Goal: Information Seeking & Learning: Learn about a topic

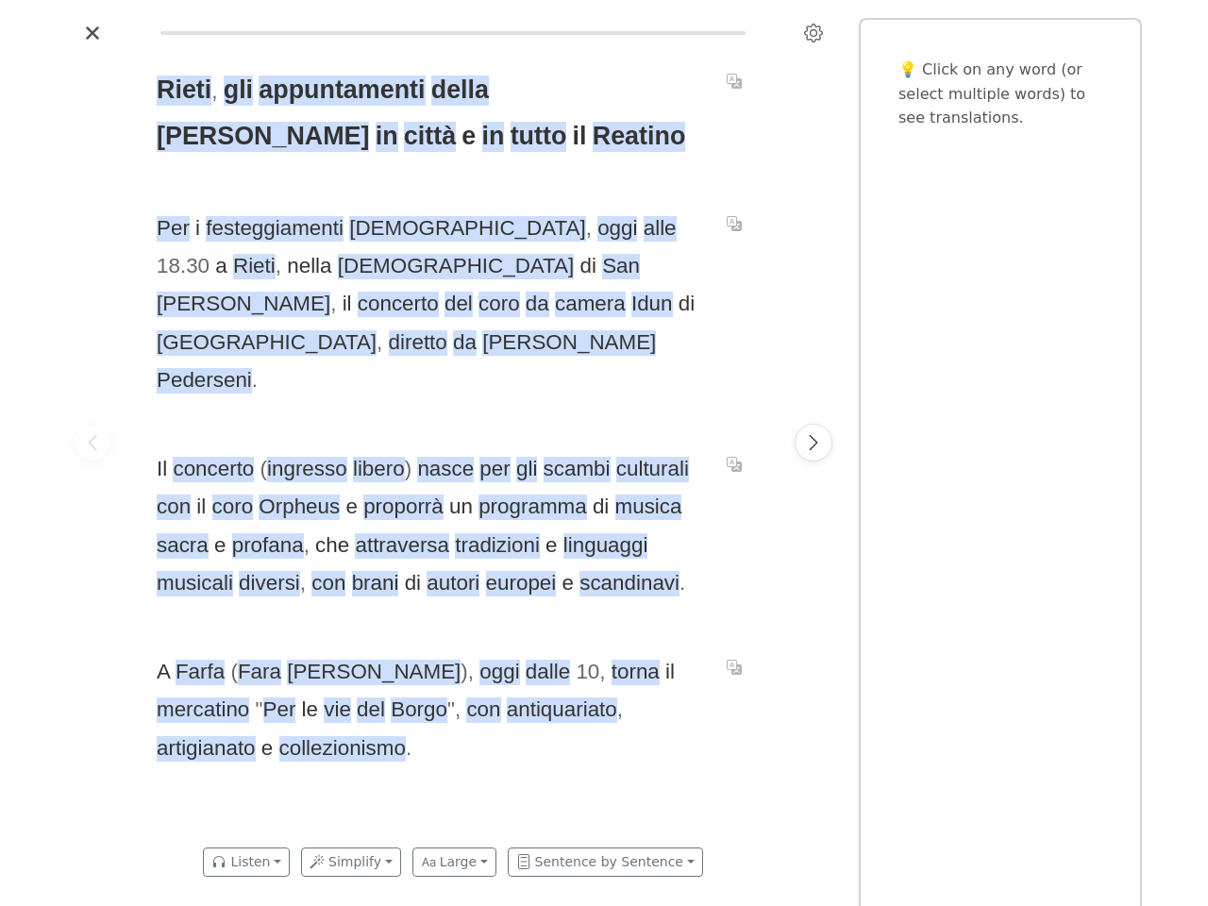
click at [604, 453] on span "Il concerto ( ingresso libero ) nasce per gli scambi culturali con il coro Orph…" at bounding box center [430, 526] width 547 height 152
click at [814, 33] on icon "Settings" at bounding box center [813, 33] width 19 height 19
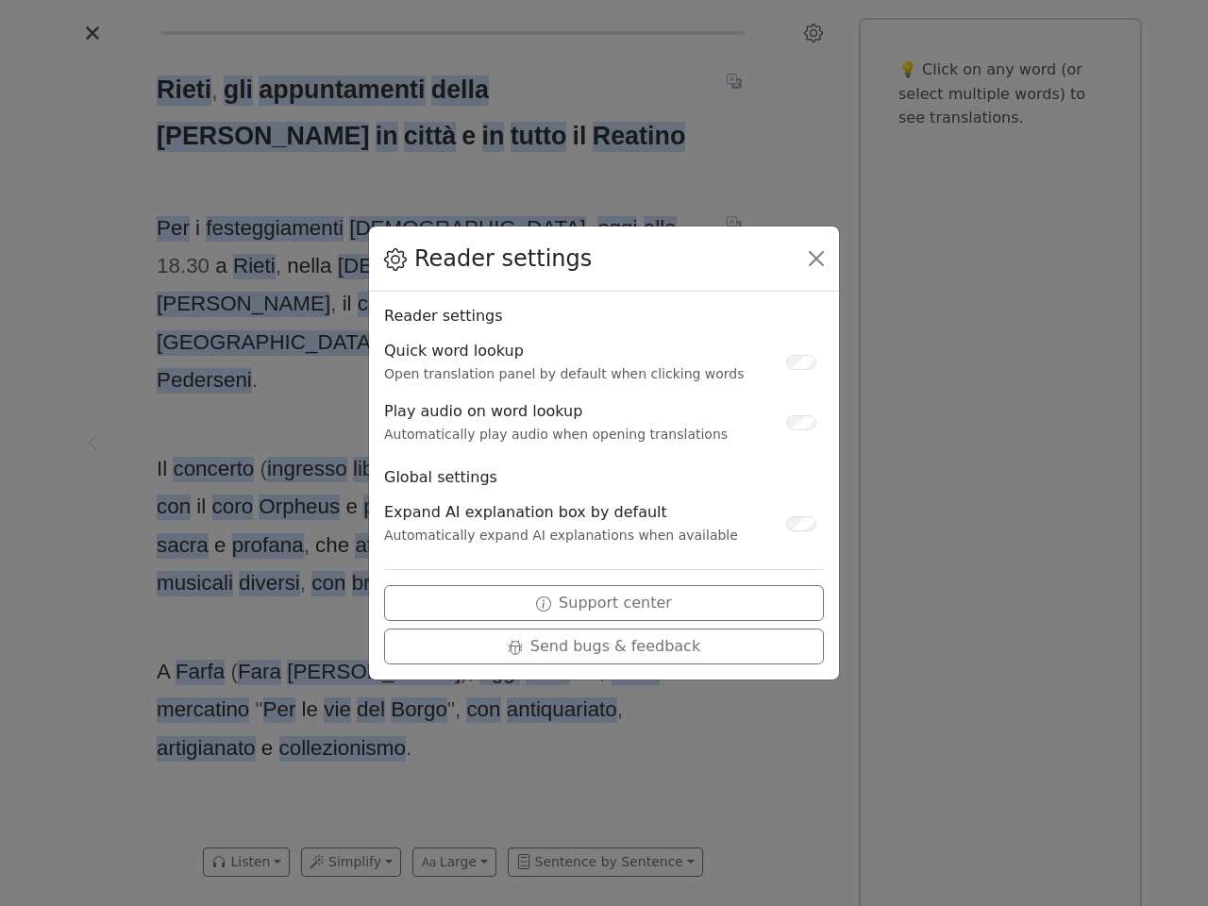
click at [92, 443] on div "Reader settings Reader settings Quick word lookup Open translation panel by def…" at bounding box center [604, 453] width 1208 height 906
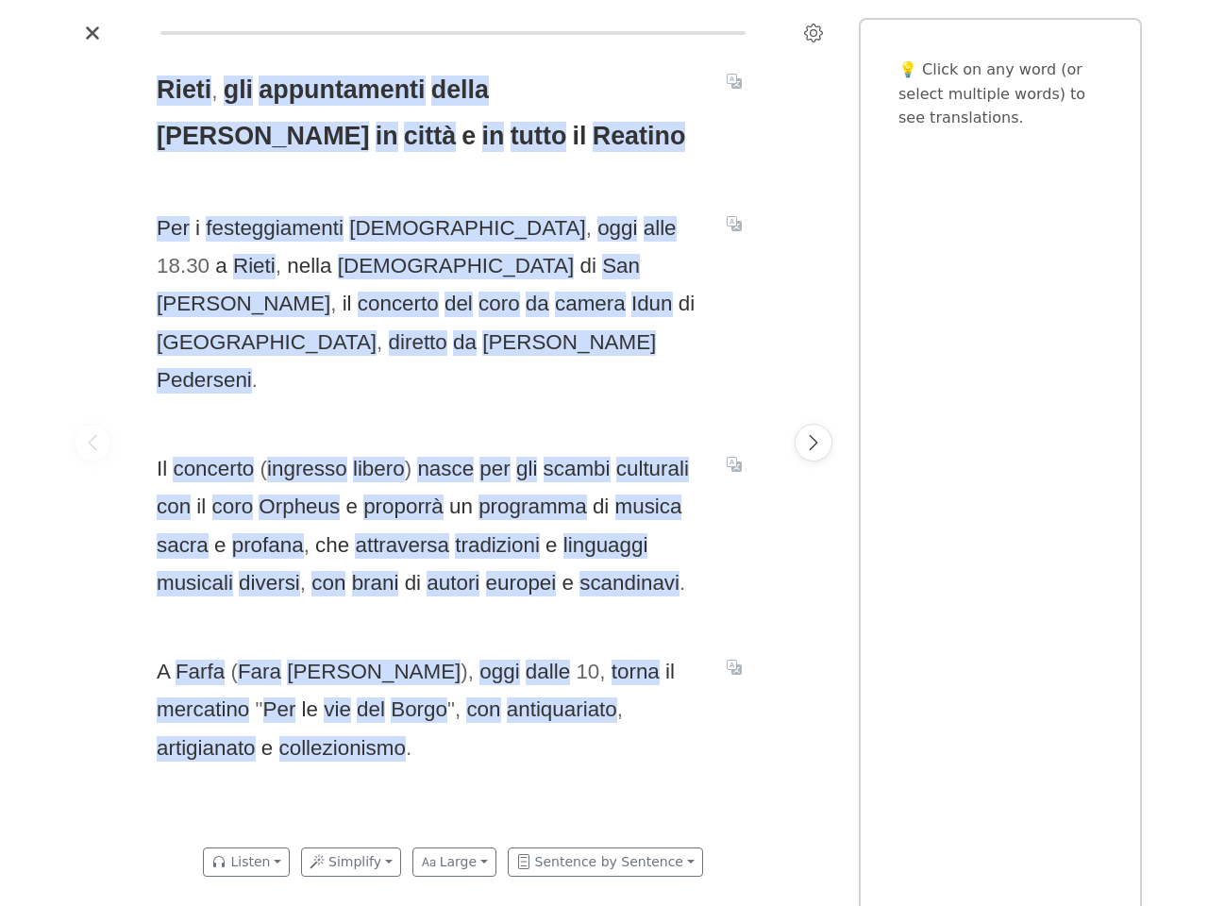
click at [184, 91] on span "Rieti" at bounding box center [184, 91] width 55 height 30
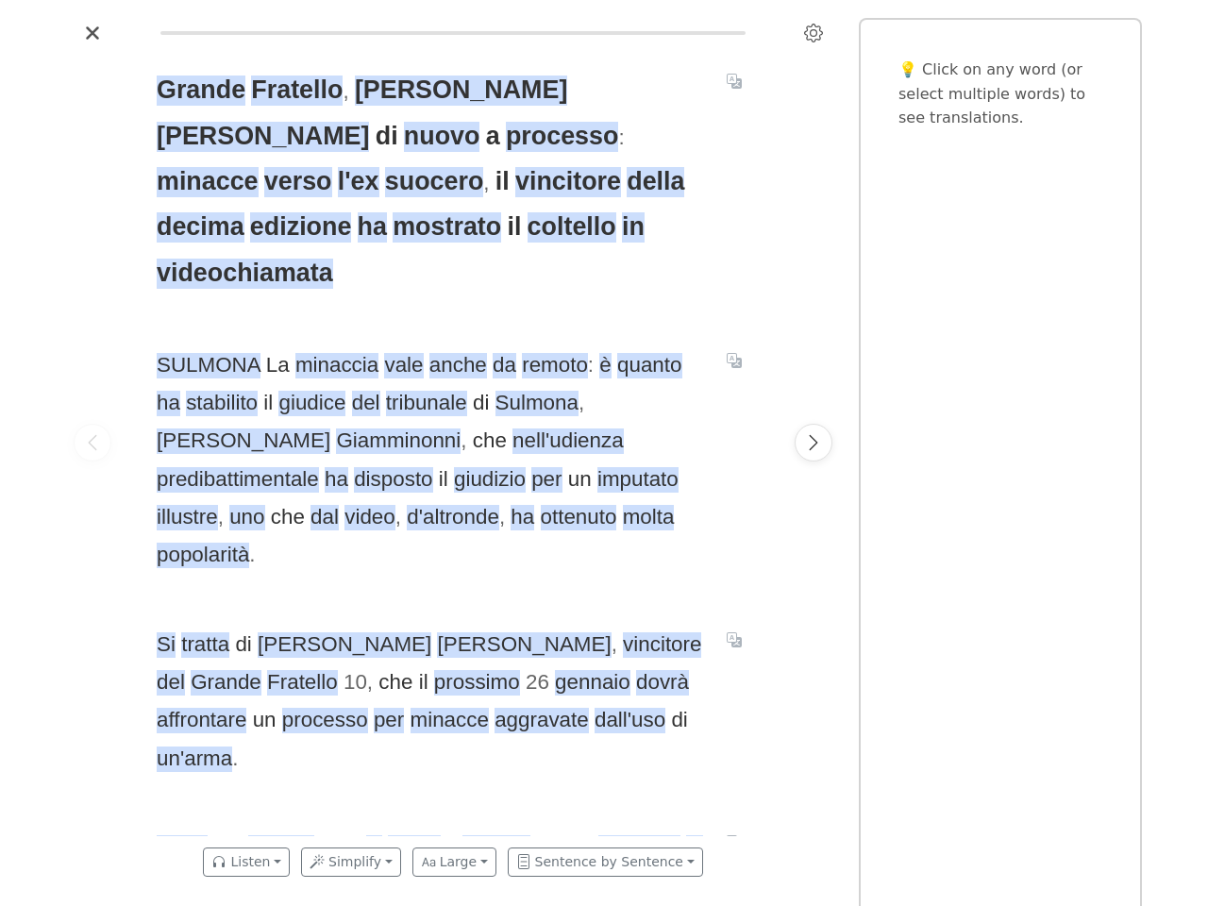
click at [604, 453] on span "SULMONA La minaccia vale anche da remoto : è quanto ha stabilito il giudice del…" at bounding box center [430, 460] width 547 height 228
click at [814, 33] on icon "Settings" at bounding box center [813, 33] width 19 height 19
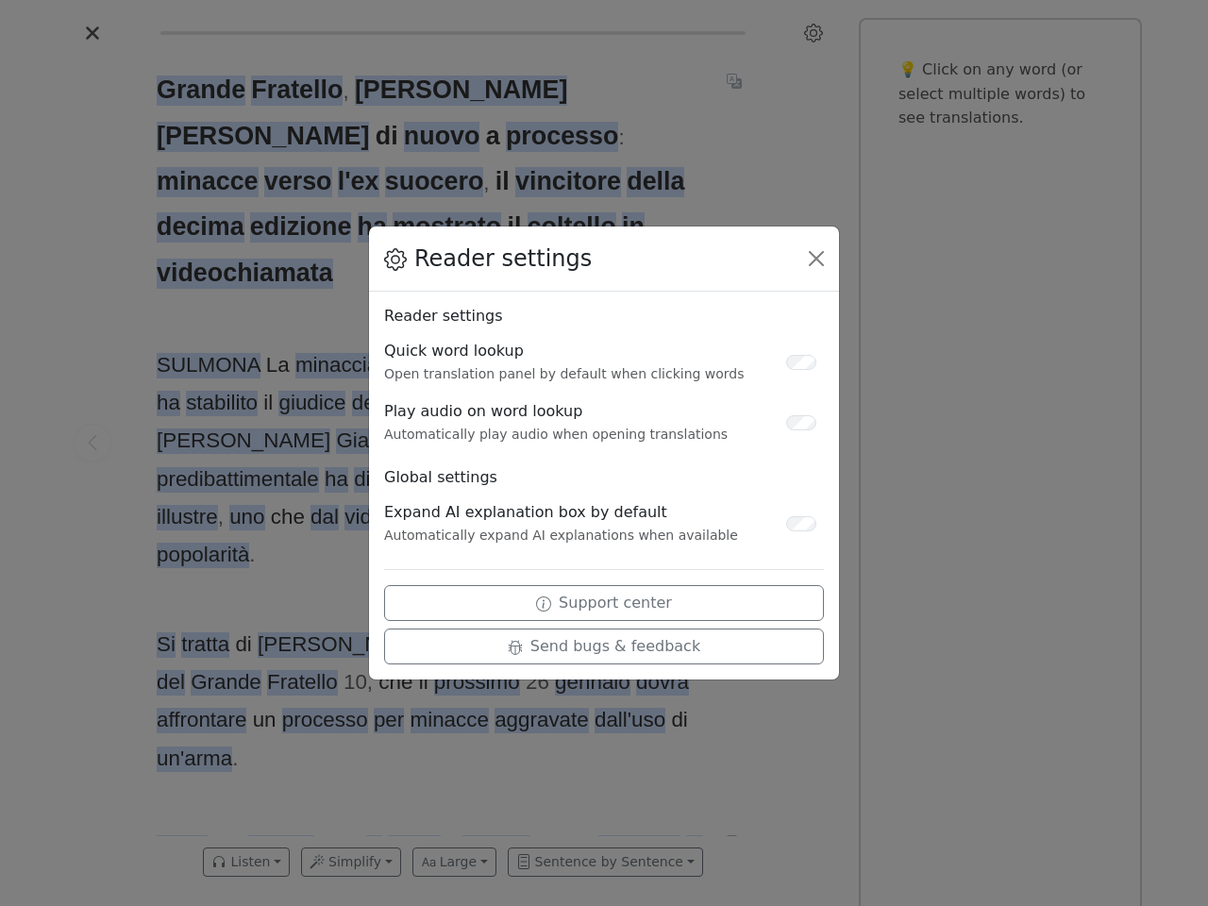
click at [92, 443] on div "Reader settings Reader settings Quick word lookup Open translation panel by def…" at bounding box center [604, 453] width 1208 height 906
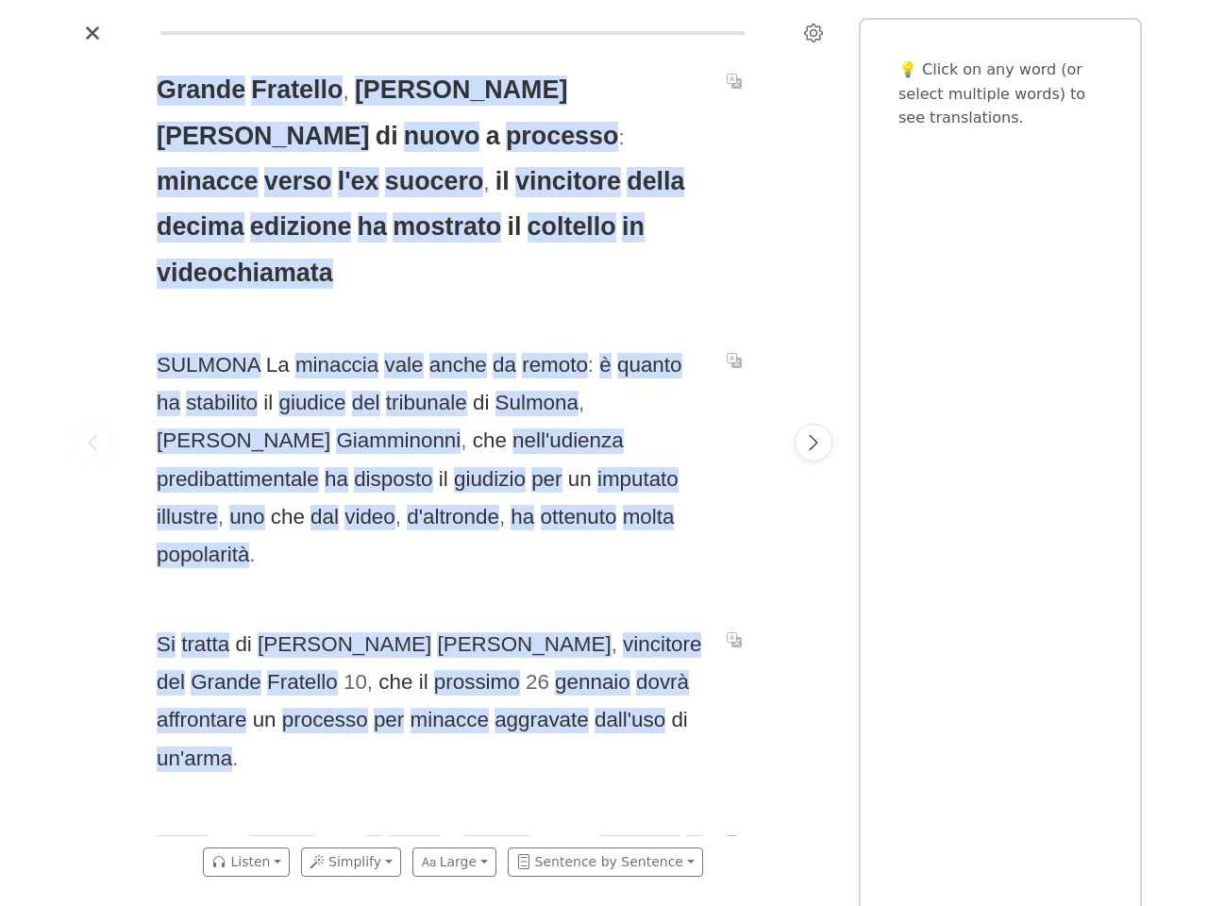
click at [200, 91] on span "Grande" at bounding box center [201, 91] width 89 height 30
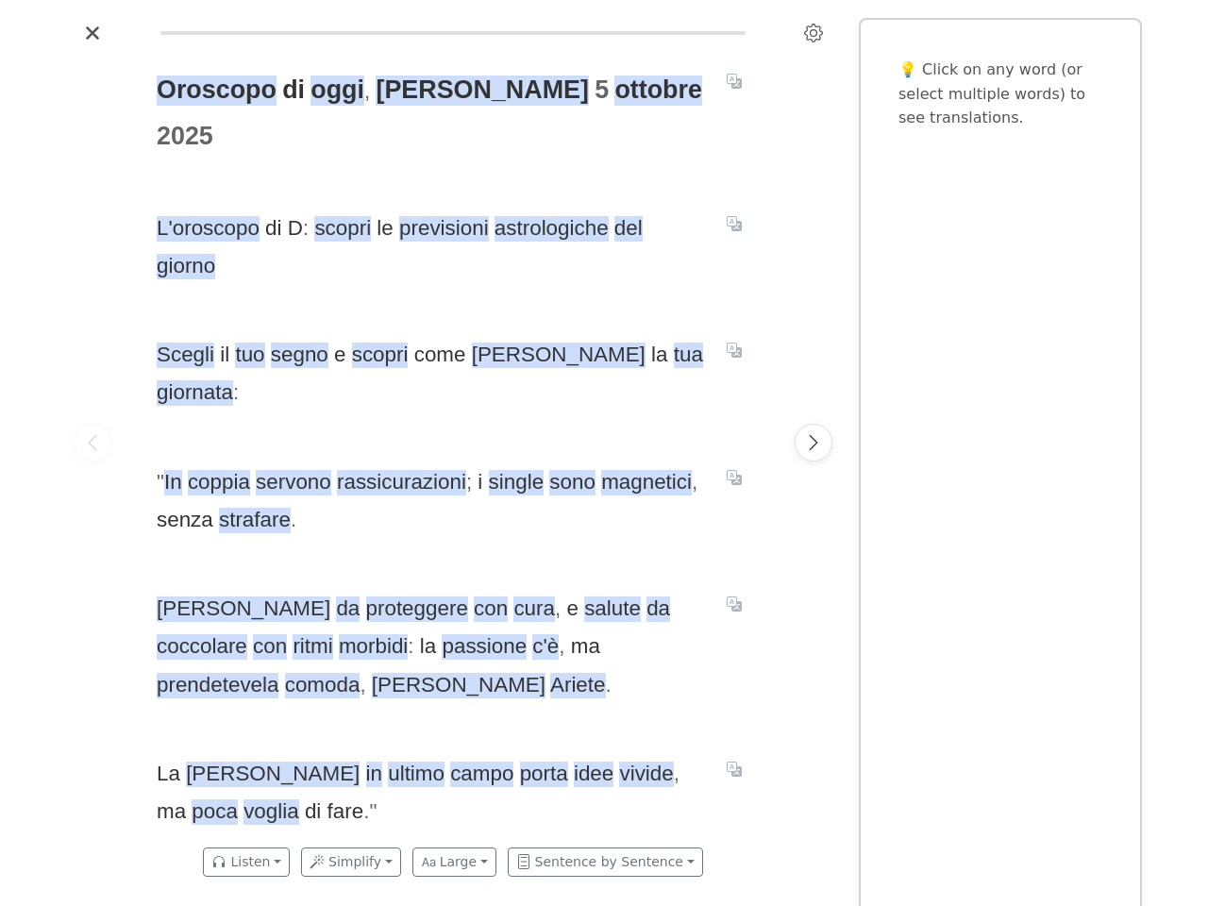
click at [604, 463] on span "" In coppia servono rassicurazioni ; i single sono magnetici , senza strafare ." at bounding box center [430, 501] width 547 height 76
click at [814, 33] on icon "Settings" at bounding box center [813, 33] width 19 height 19
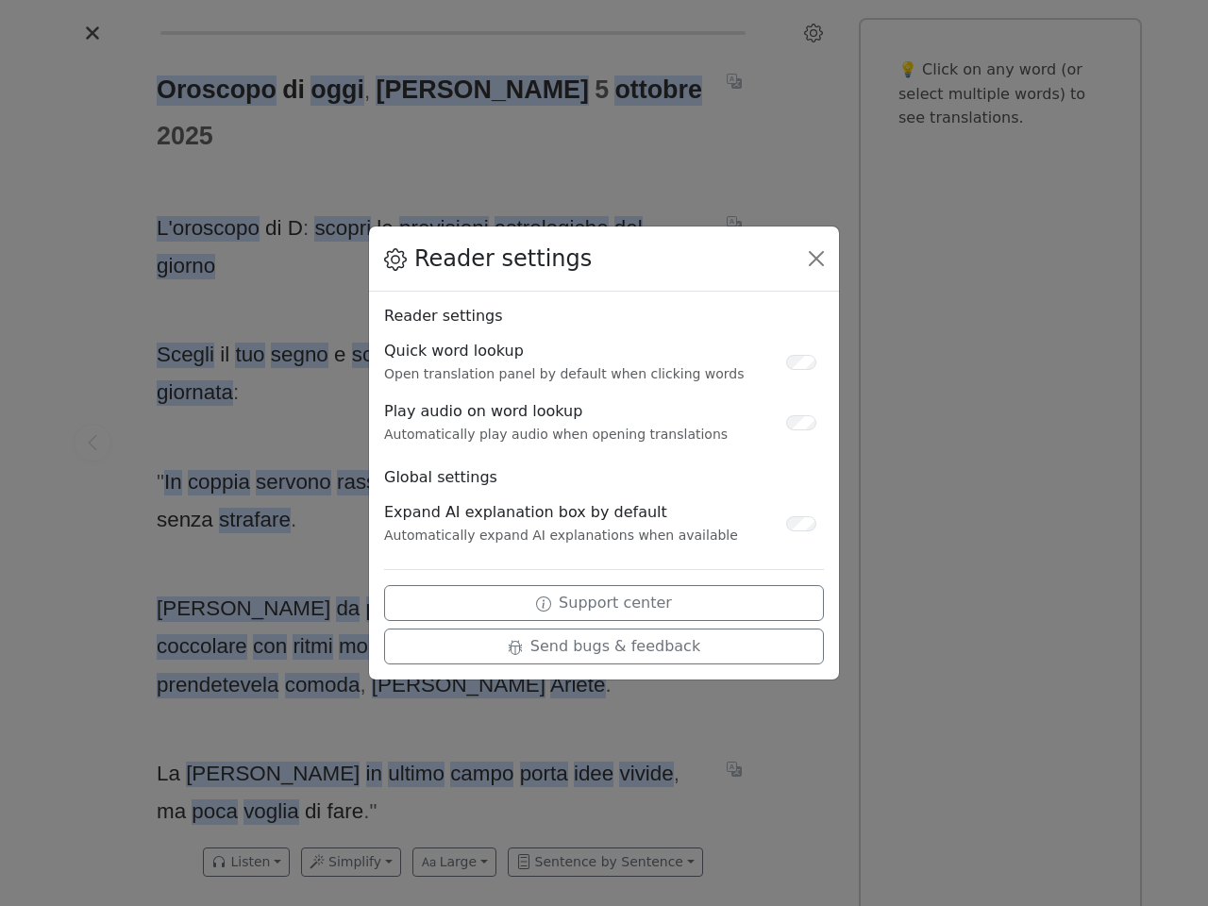
click at [92, 443] on div "Reader settings Reader settings Quick word lookup Open translation panel by def…" at bounding box center [604, 453] width 1208 height 906
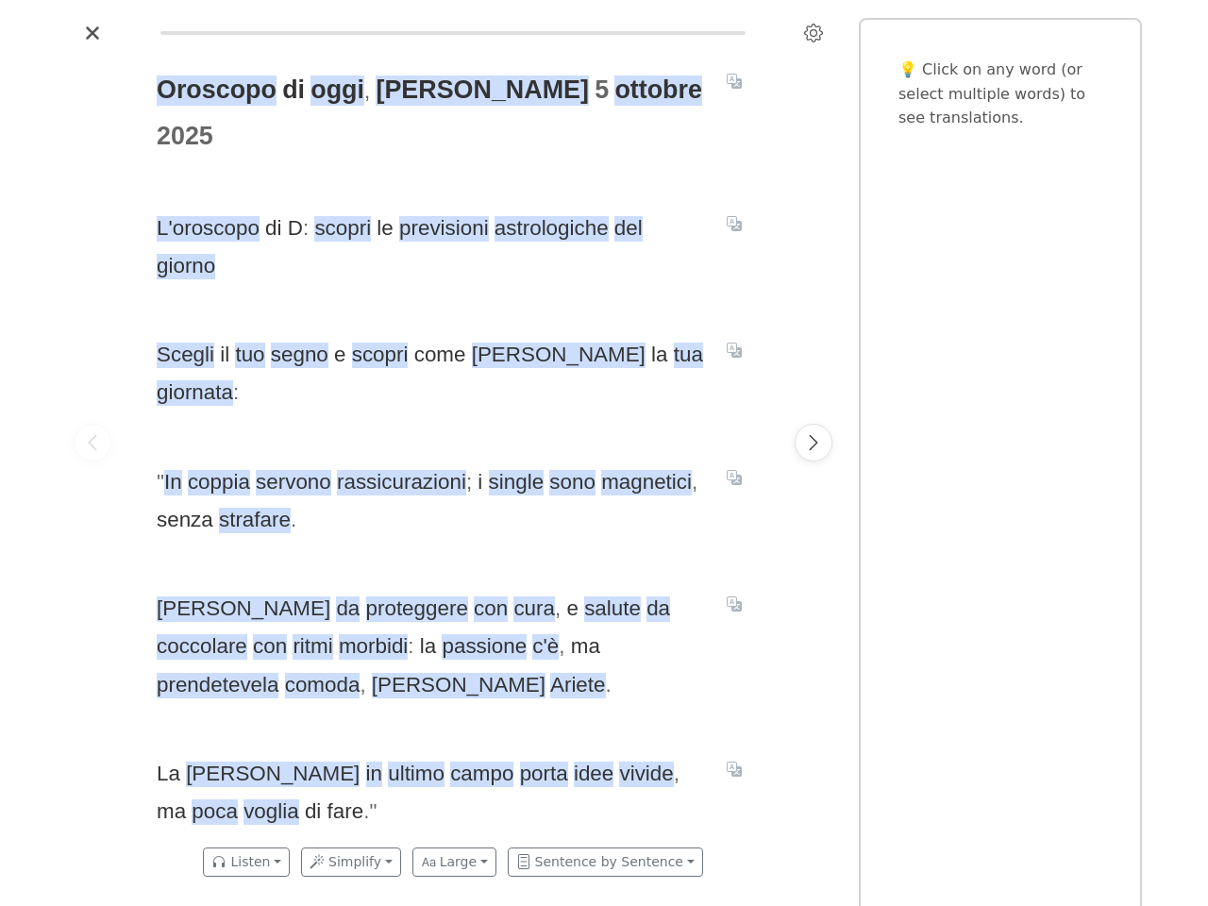
click at [214, 91] on span "Oroscopo" at bounding box center [217, 91] width 120 height 30
